Goal: Navigation & Orientation: Go to known website

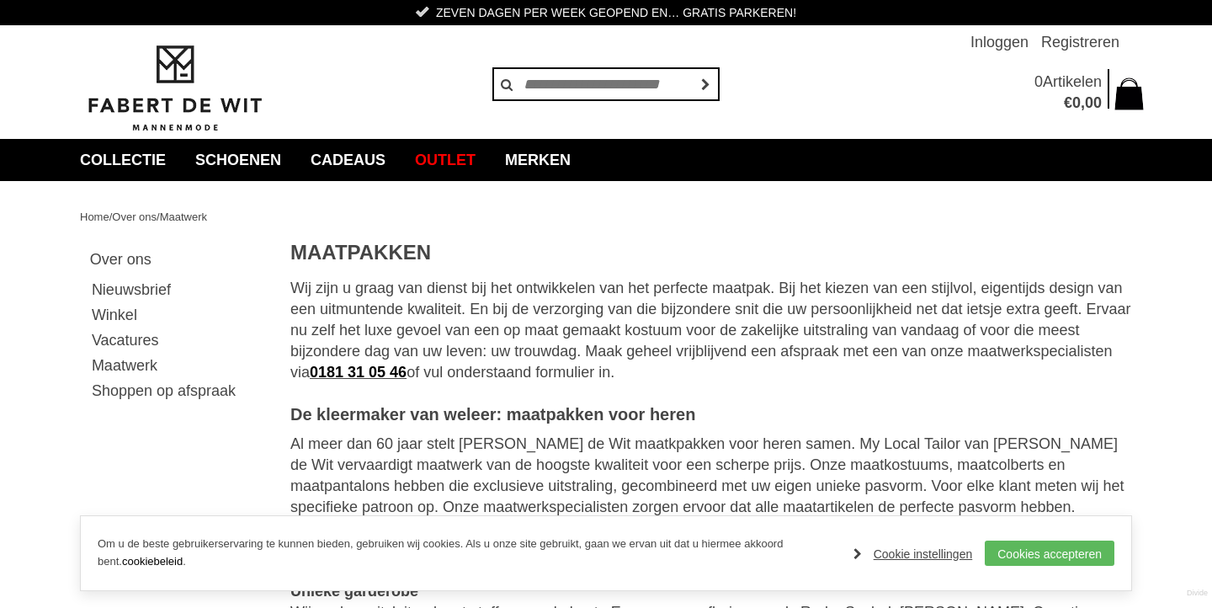
click at [128, 365] on link "Maatwerk" at bounding box center [179, 365] width 178 height 25
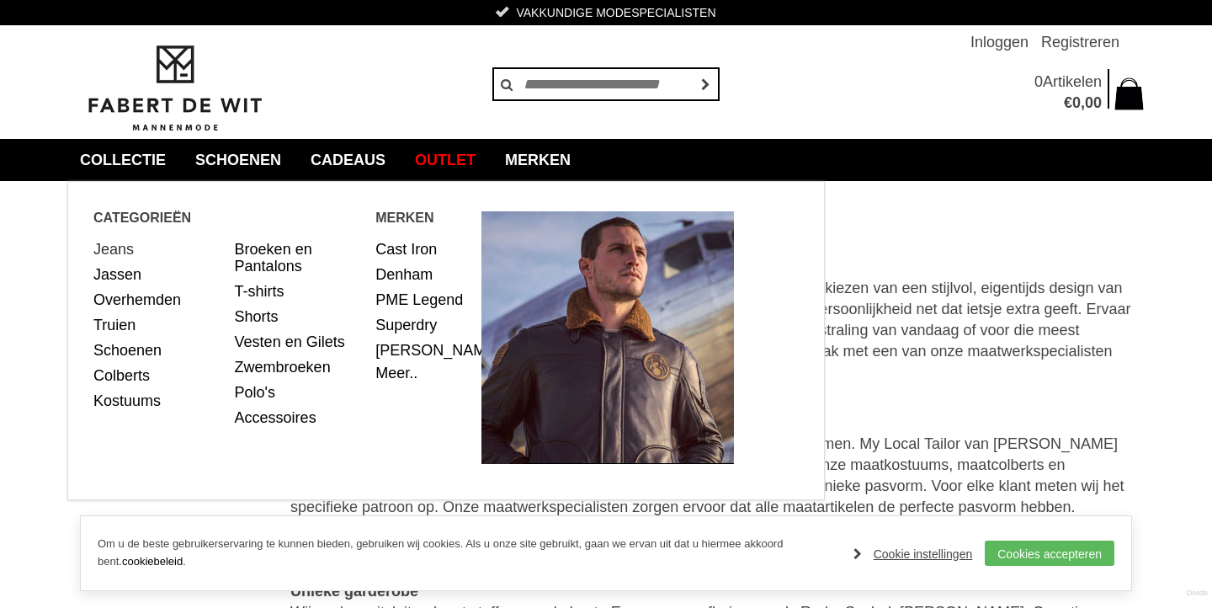
click at [116, 256] on link "Jeans" at bounding box center [157, 249] width 129 height 25
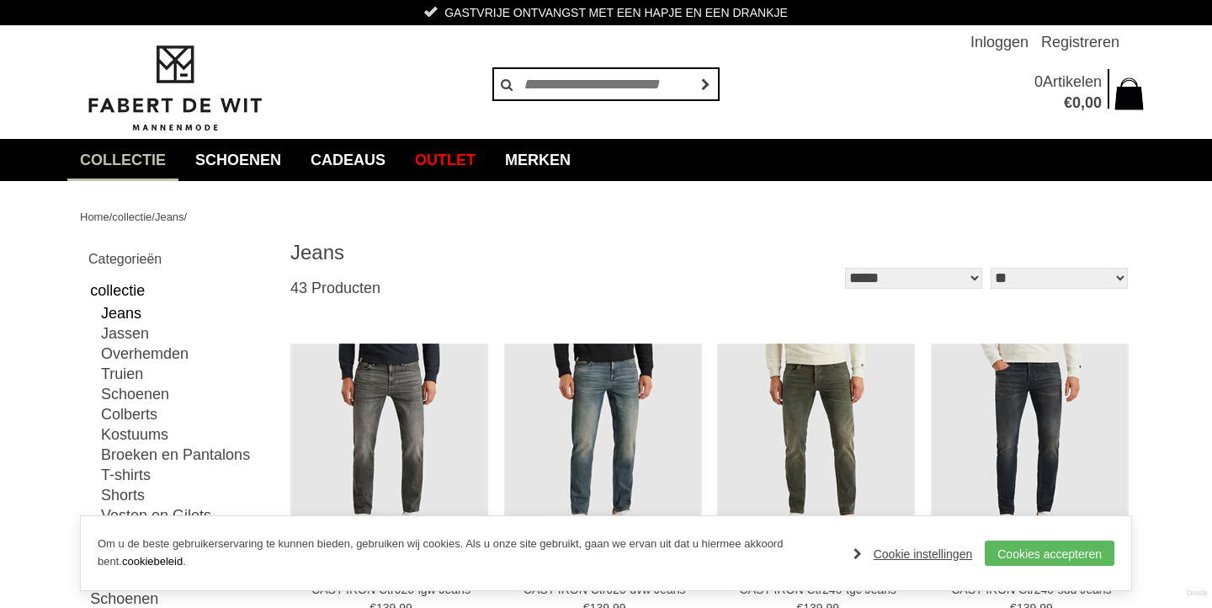
scroll to position [3, 0]
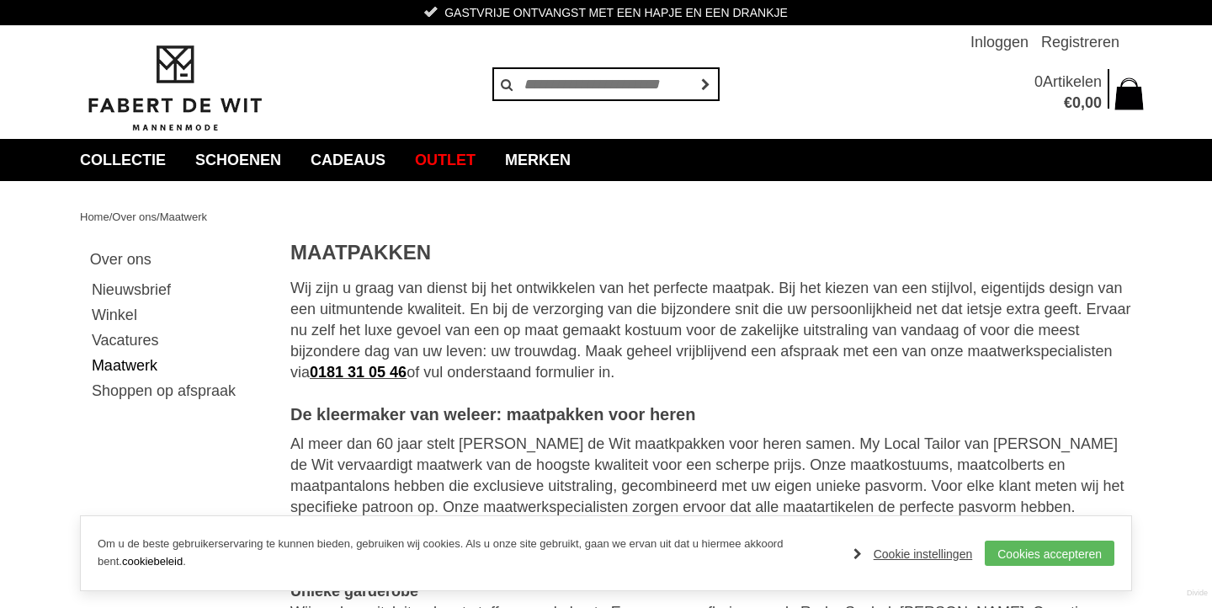
click at [151, 77] on img at bounding box center [174, 88] width 189 height 91
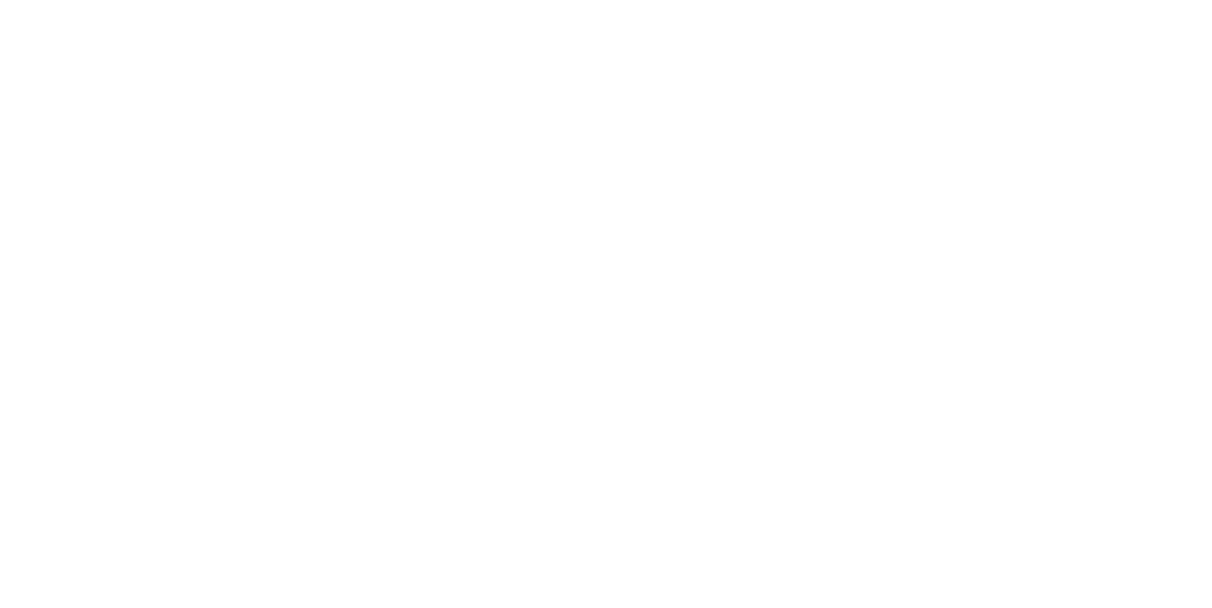
click at [185, 88] on img at bounding box center [174, 88] width 189 height 91
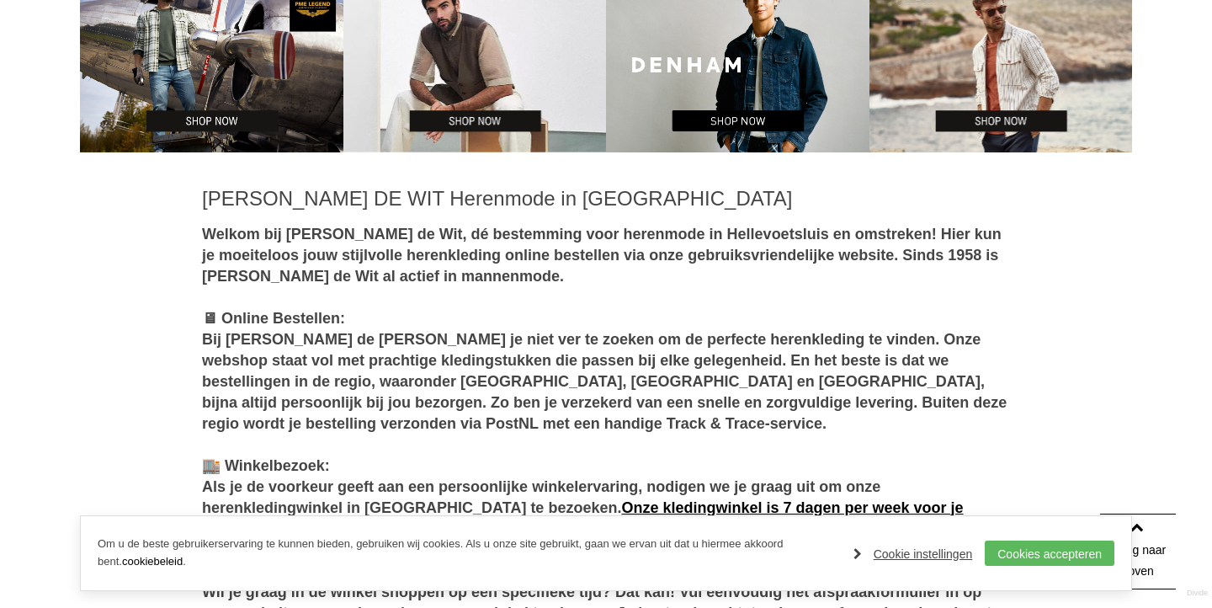
scroll to position [609, 0]
